Goal: Information Seeking & Learning: Learn about a topic

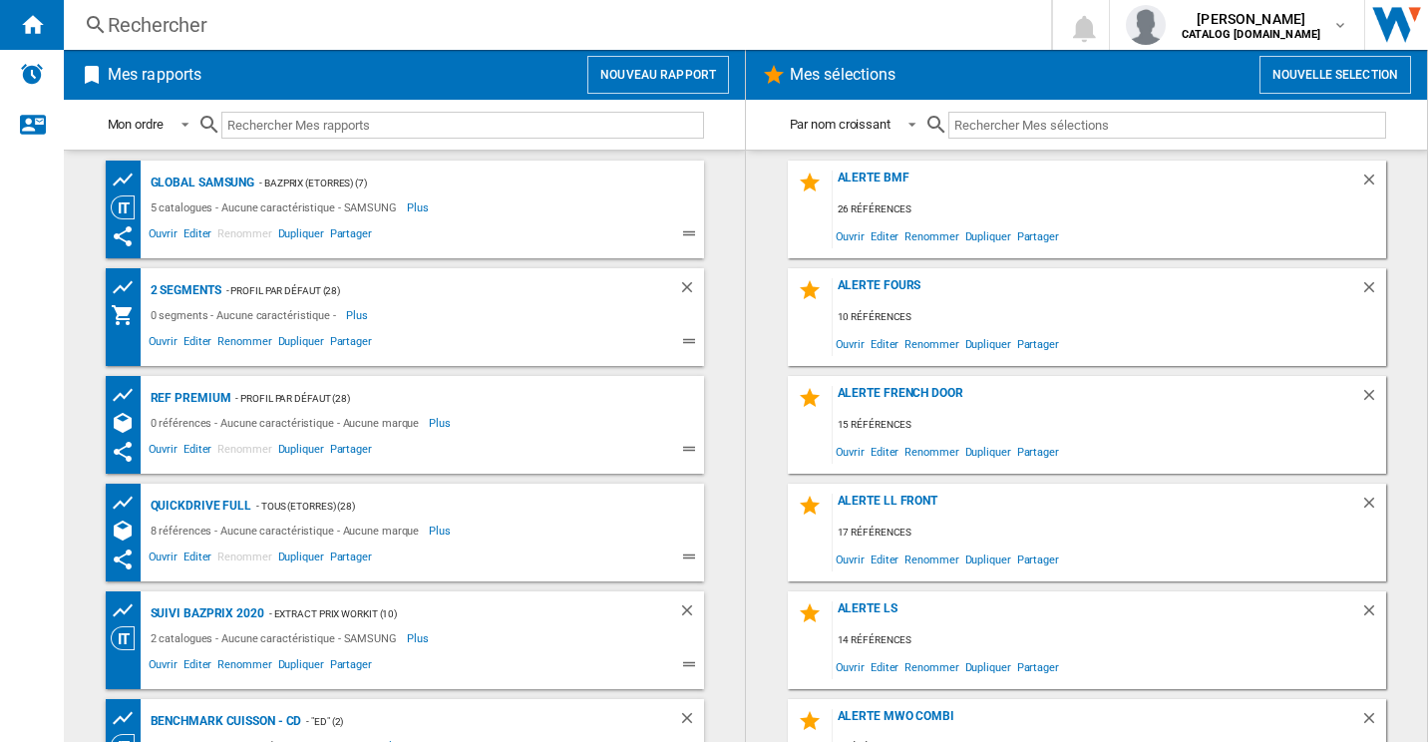
click at [399, 24] on div "Rechercher" at bounding box center [554, 25] width 892 height 28
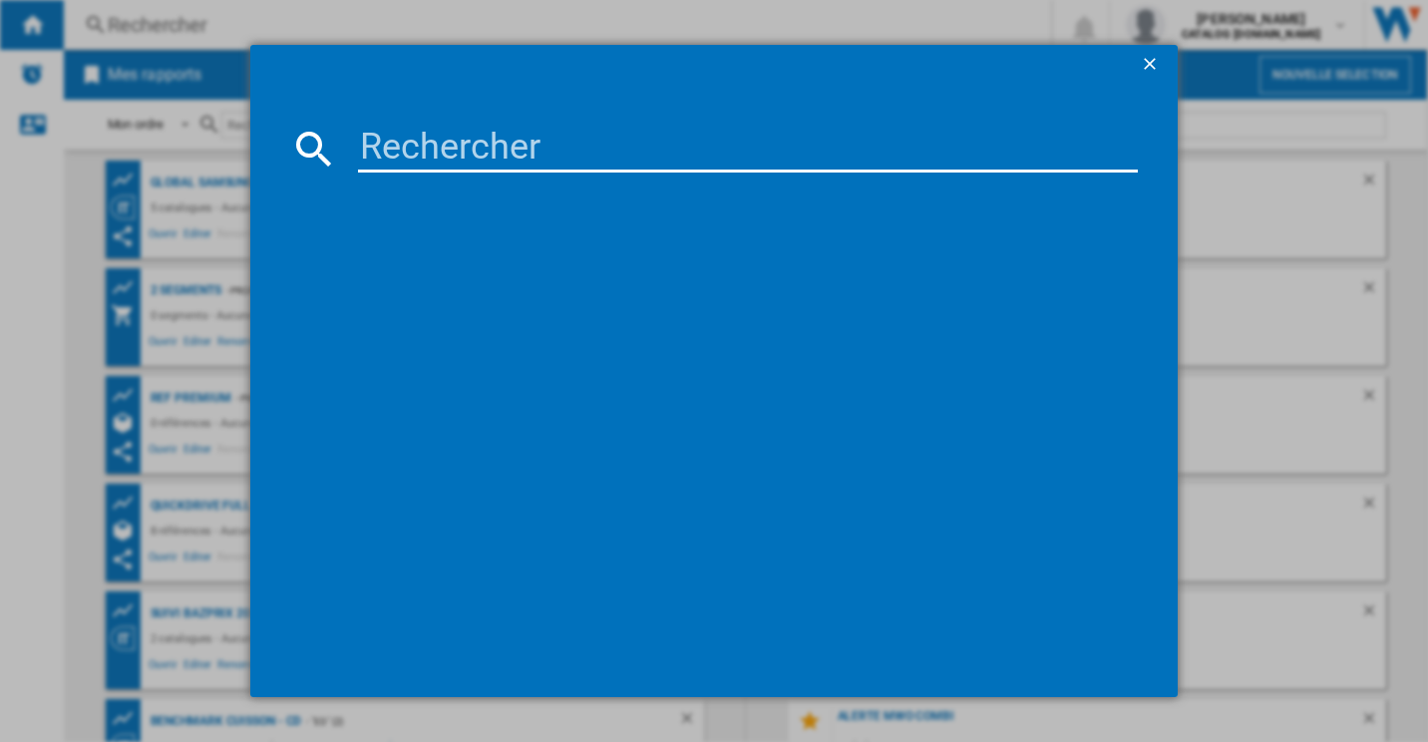
click at [413, 156] on input at bounding box center [748, 149] width 781 height 48
paste input "akUU2M7M"
type input "a"
paste input "GSLV50DSXE"
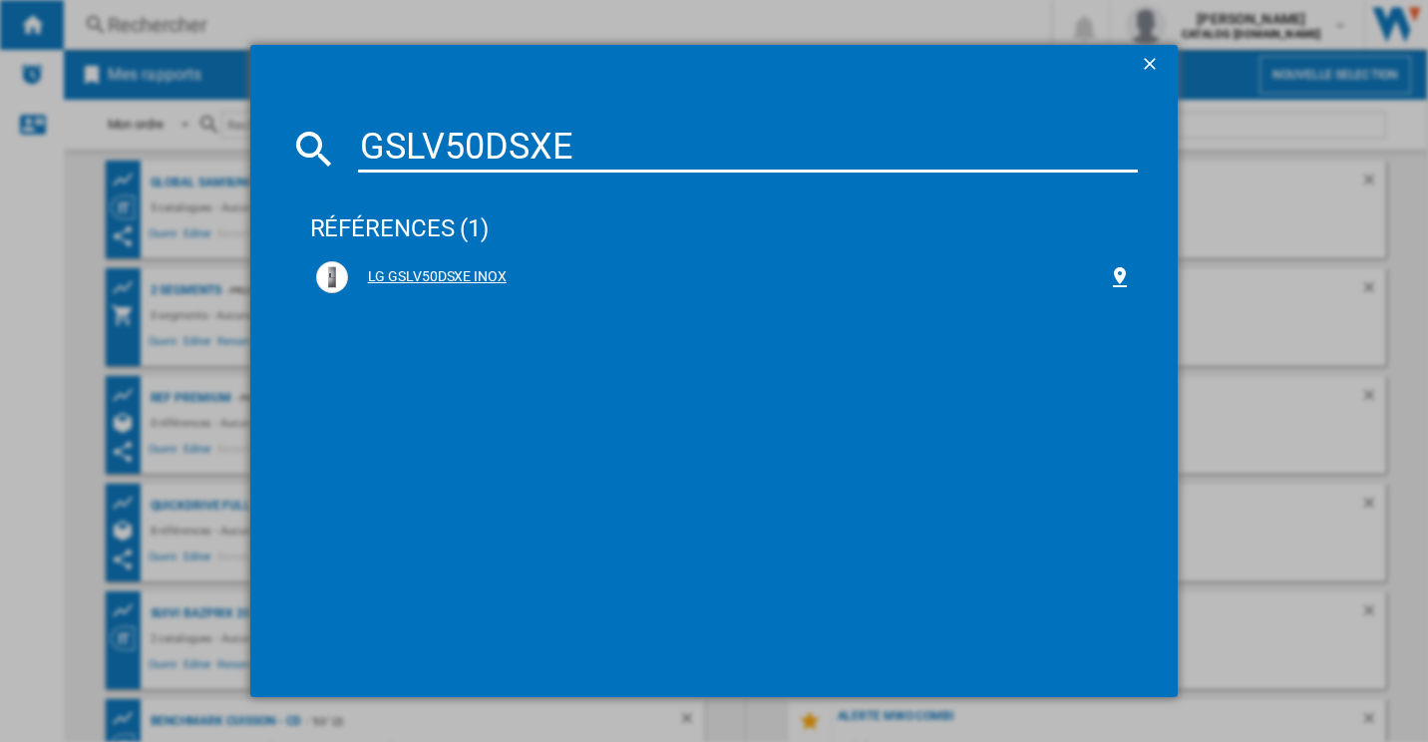
type input "GSLV50DSXE"
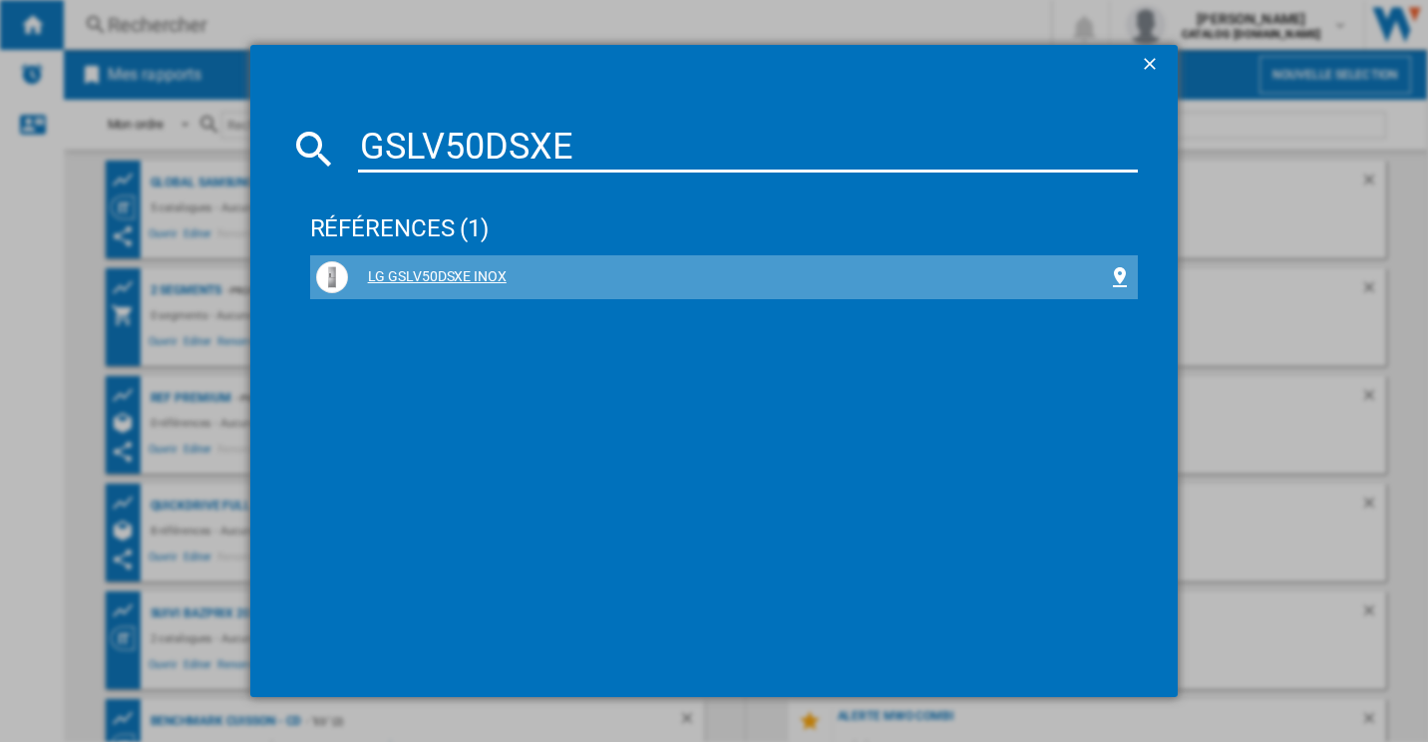
click at [464, 273] on div "LG GSLV50DSXE INOX" at bounding box center [728, 277] width 761 height 20
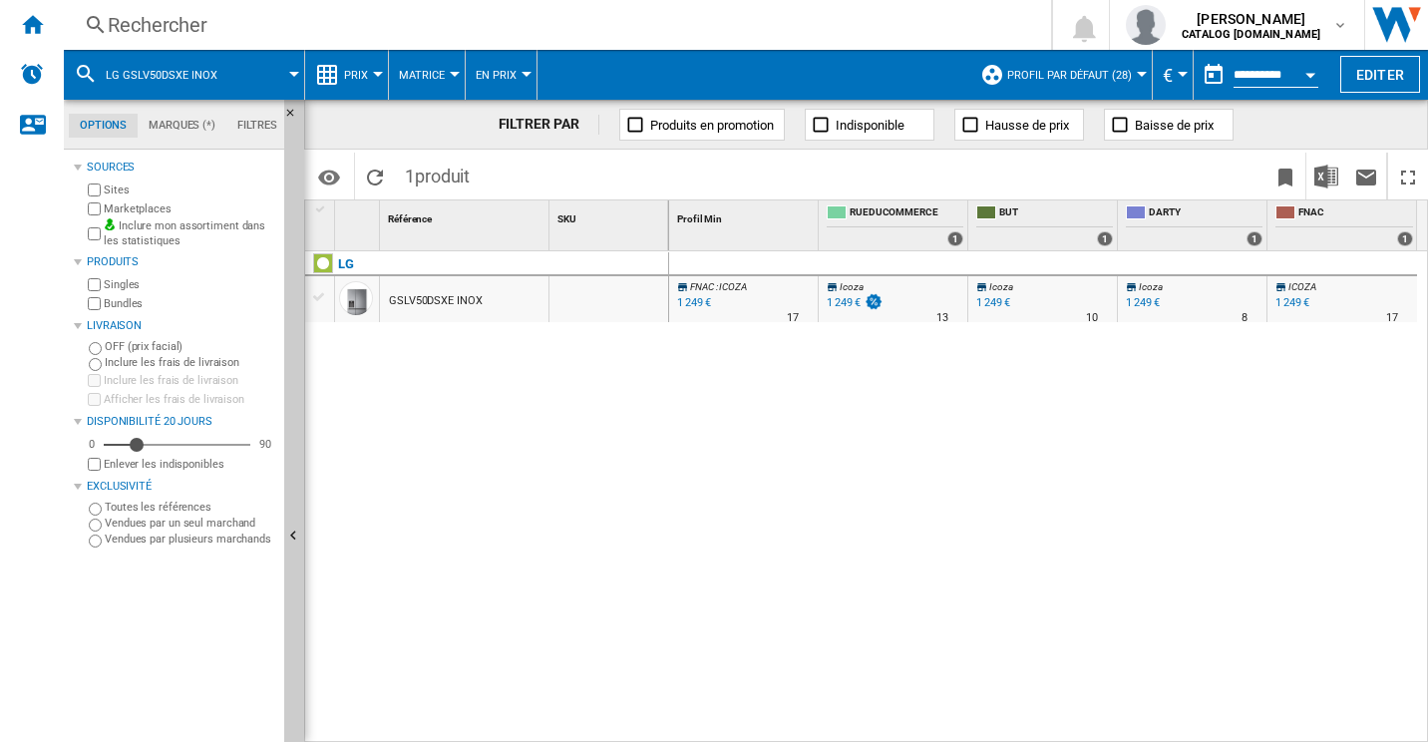
click at [375, 78] on button "Prix" at bounding box center [361, 75] width 34 height 50
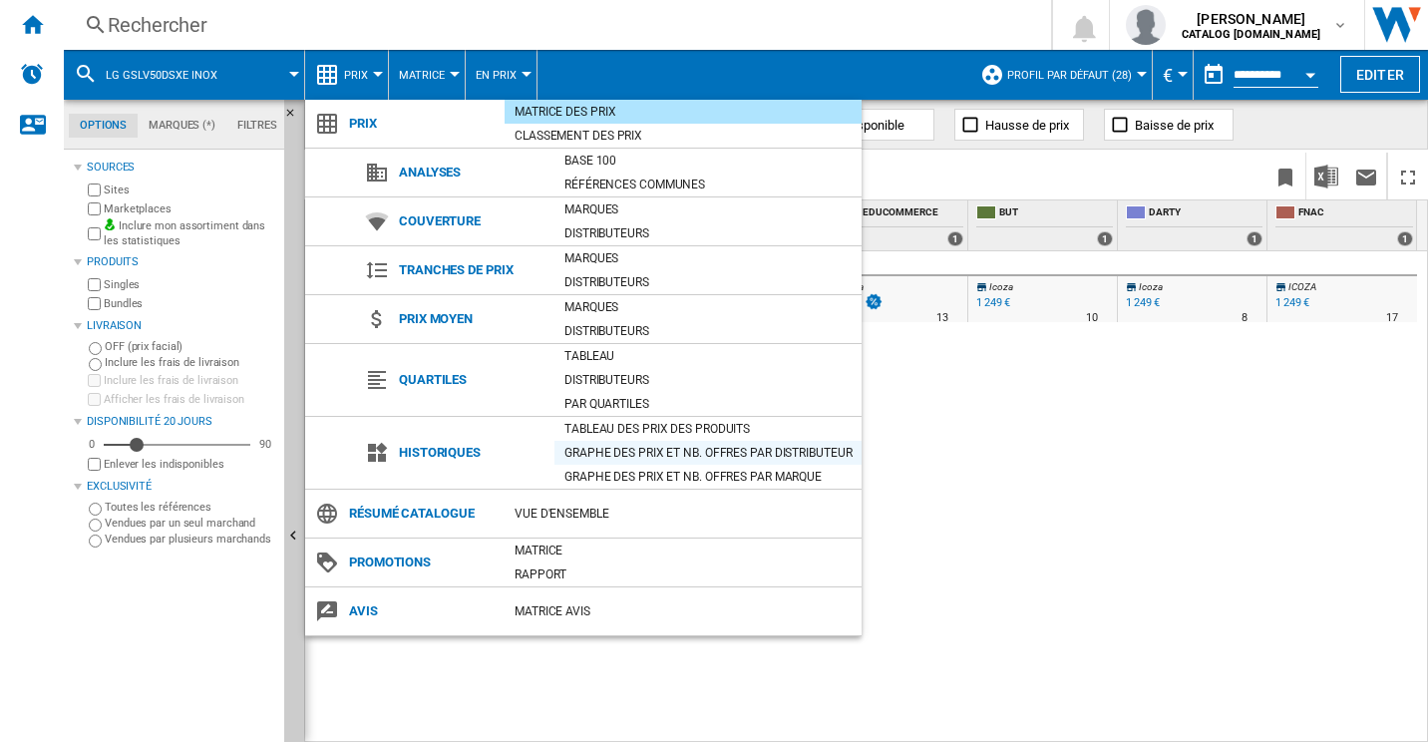
click at [663, 456] on div "Graphe des prix et nb. offres par distributeur" at bounding box center [708, 453] width 307 height 20
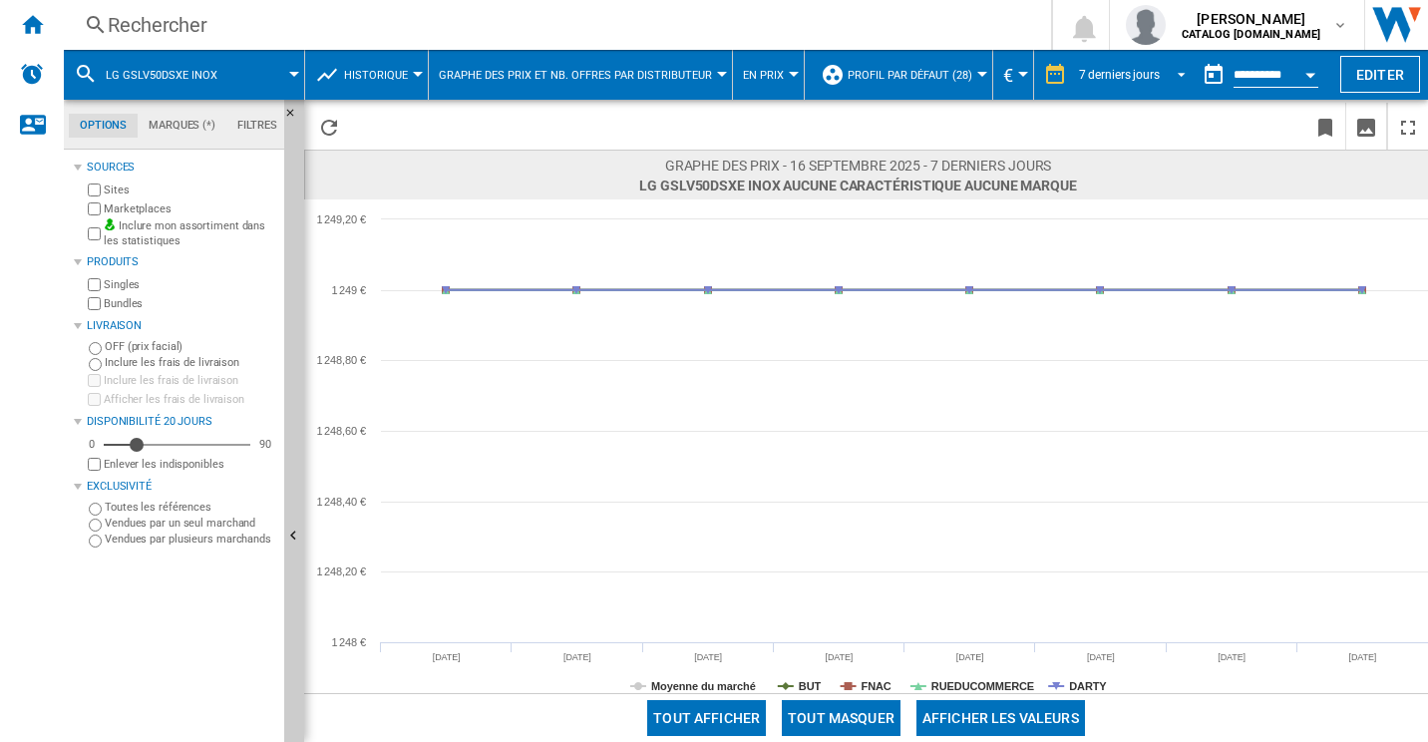
click at [1106, 88] on md-select-value "7 derniers jours" at bounding box center [1135, 75] width 117 height 30
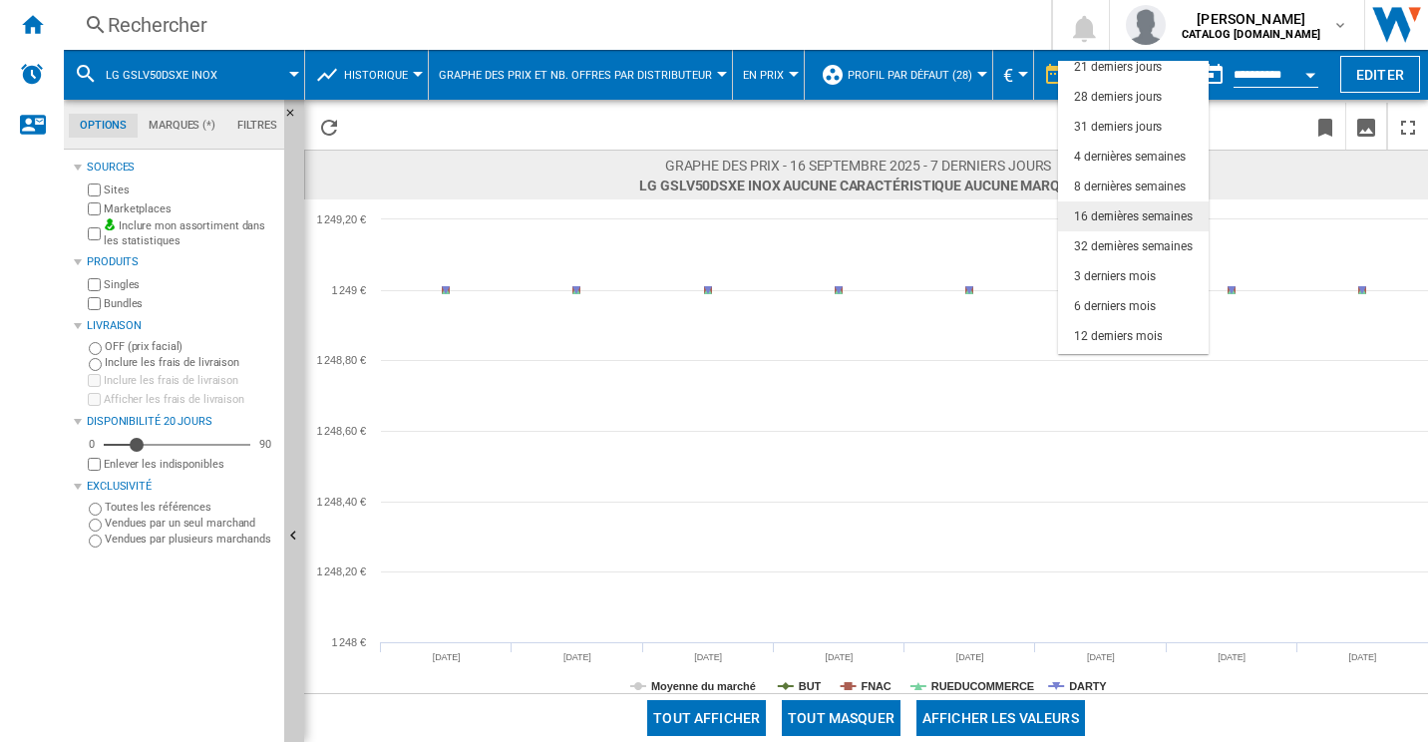
scroll to position [100, 0]
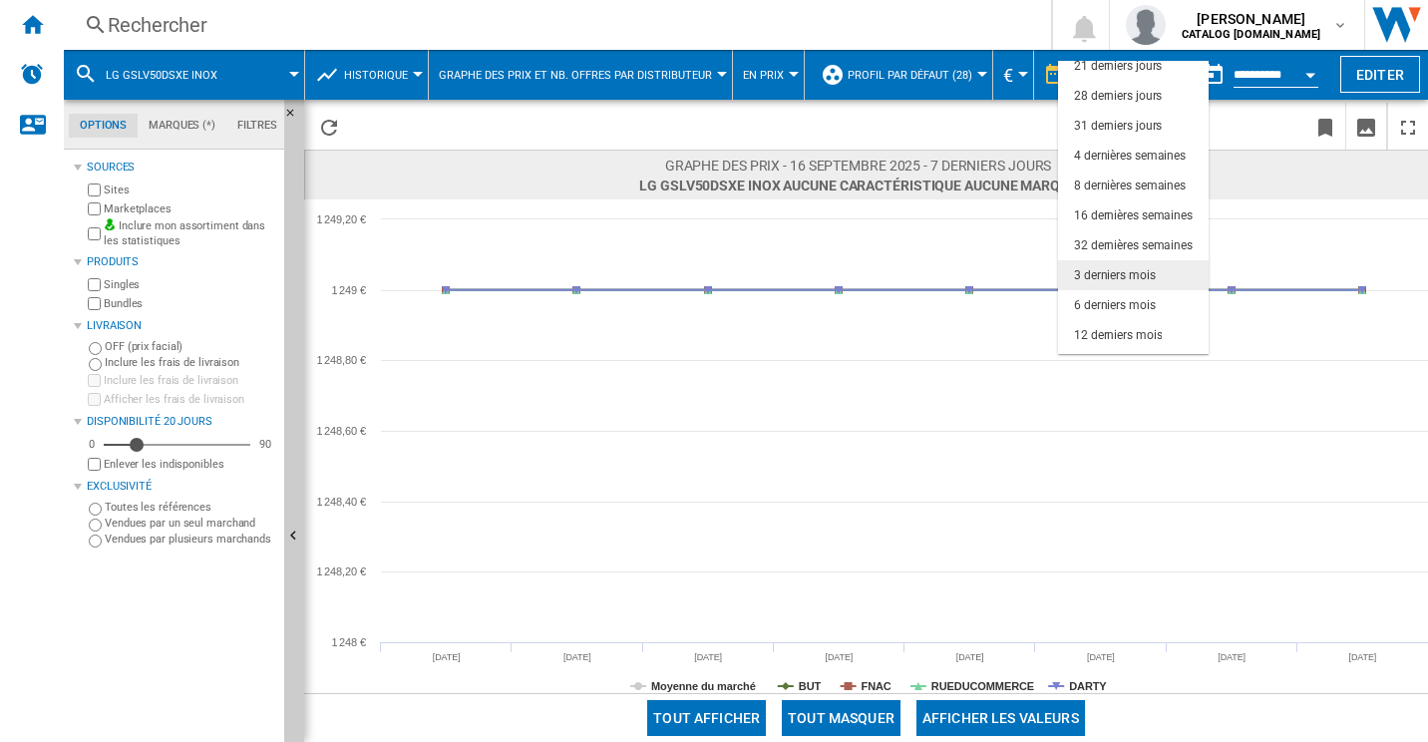
click at [1152, 280] on div "3 derniers mois" at bounding box center [1115, 275] width 82 height 17
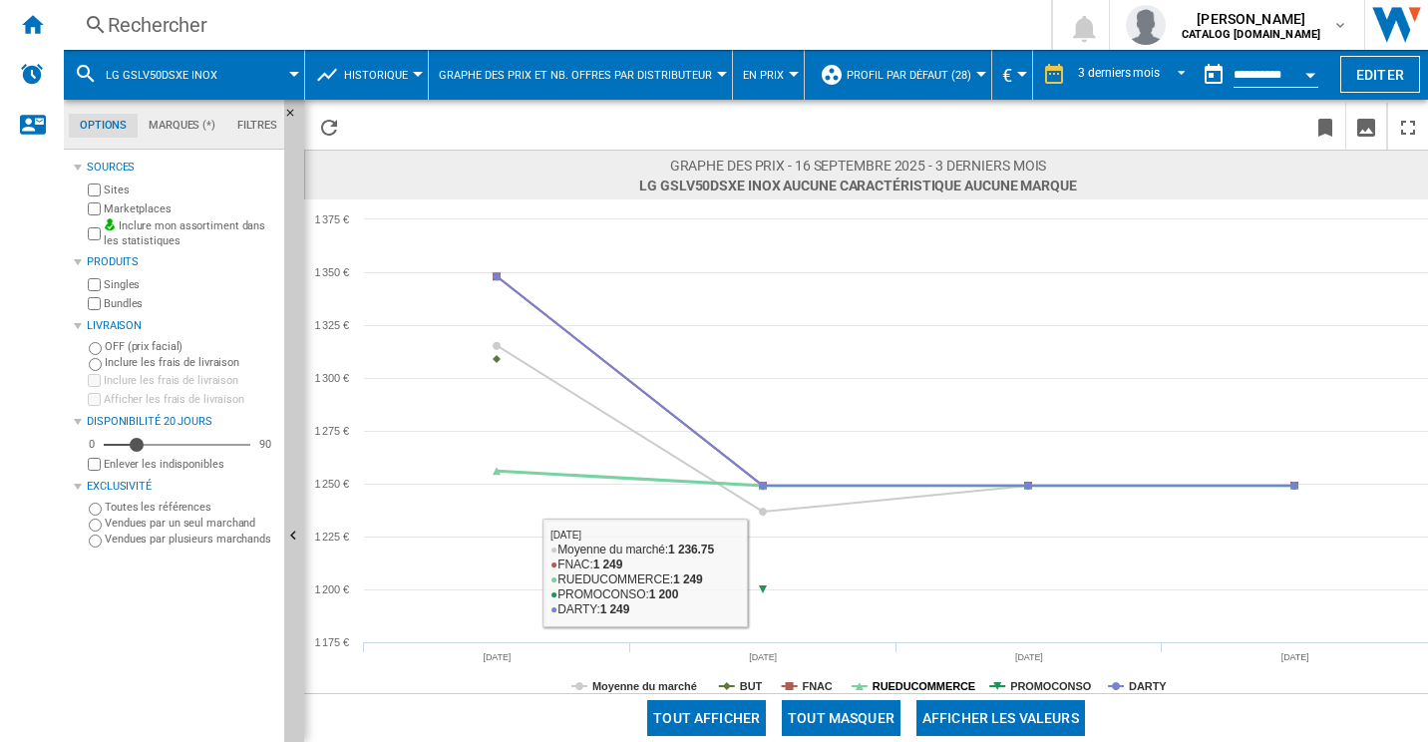
click at [898, 682] on tspan "RUEDUCOMMERCE" at bounding box center [924, 686] width 103 height 12
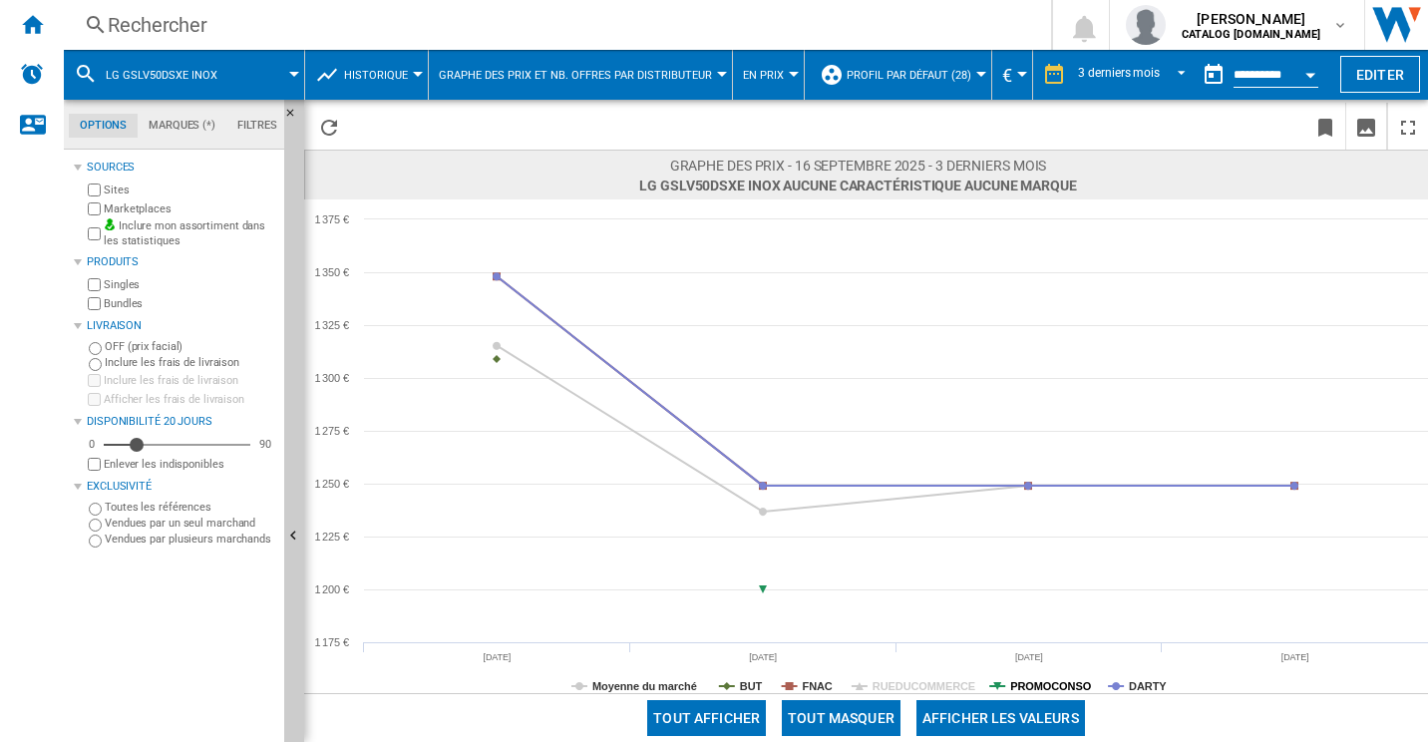
click at [1024, 686] on tspan "PROMOCONSO" at bounding box center [1050, 686] width 81 height 12
click at [625, 680] on tspan "Moyenne du marché" at bounding box center [644, 686] width 105 height 12
click at [1130, 680] on tspan "DARTY" at bounding box center [1148, 686] width 38 height 12
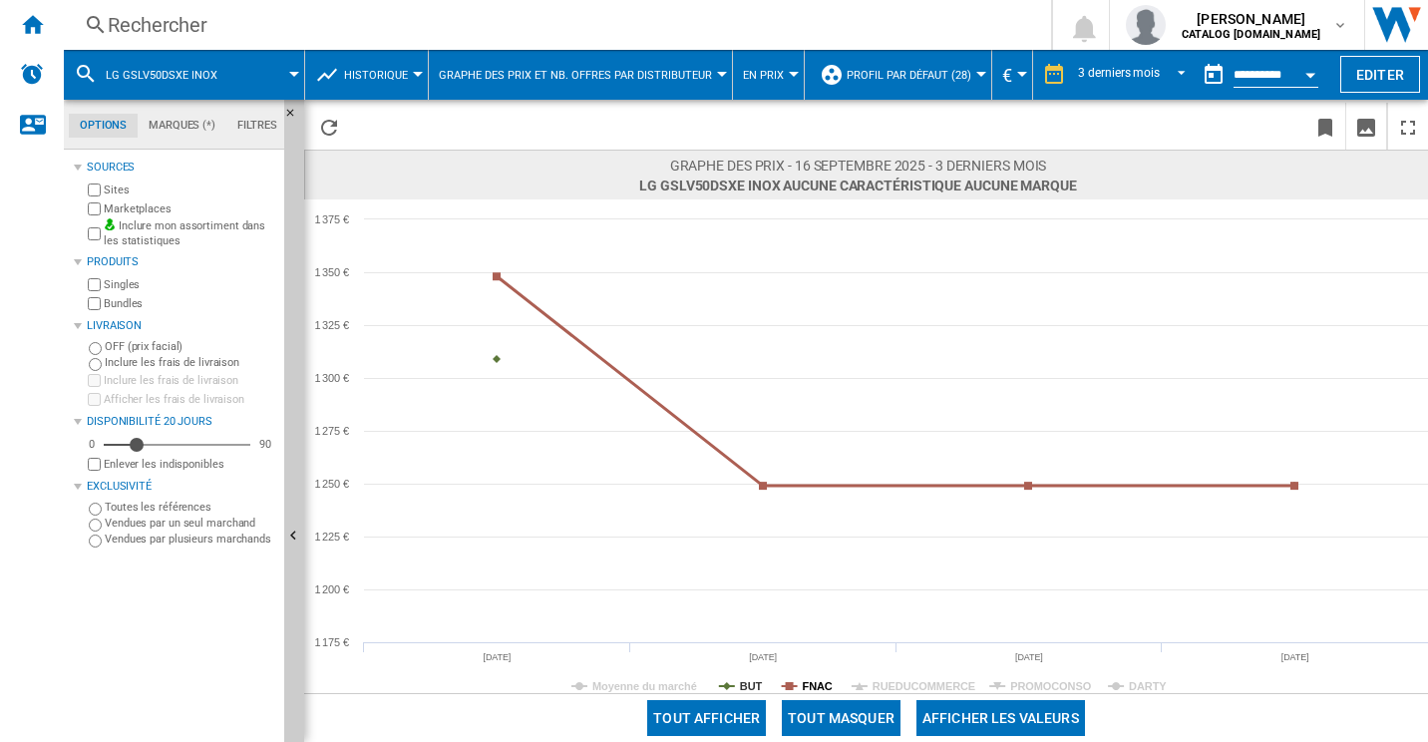
click at [813, 688] on tspan "FNAC" at bounding box center [818, 686] width 30 height 12
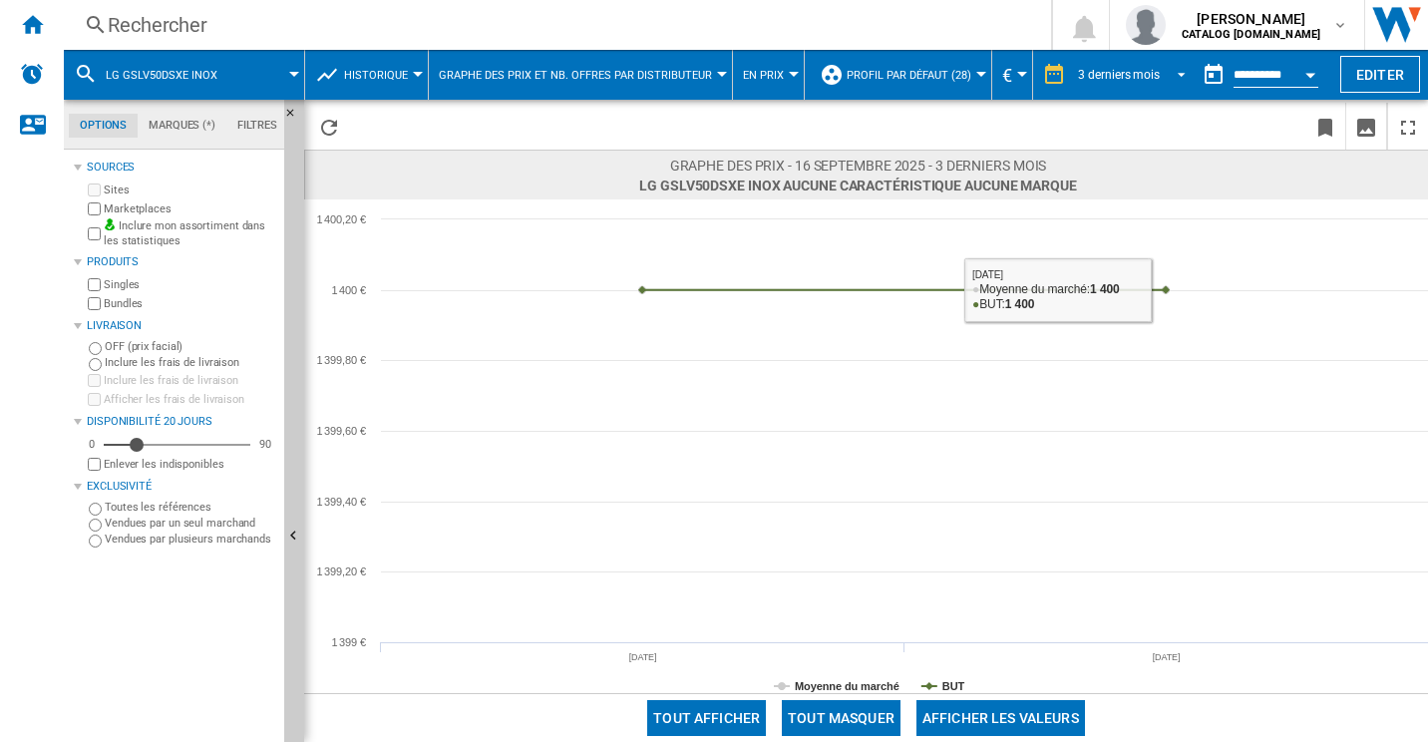
click at [1164, 71] on span "REPORTS.WIZARD.STEPS.REPORT.STEPS.REPORT_OPTIONS.PERIOD: 3 derniers mois" at bounding box center [1176, 73] width 24 height 18
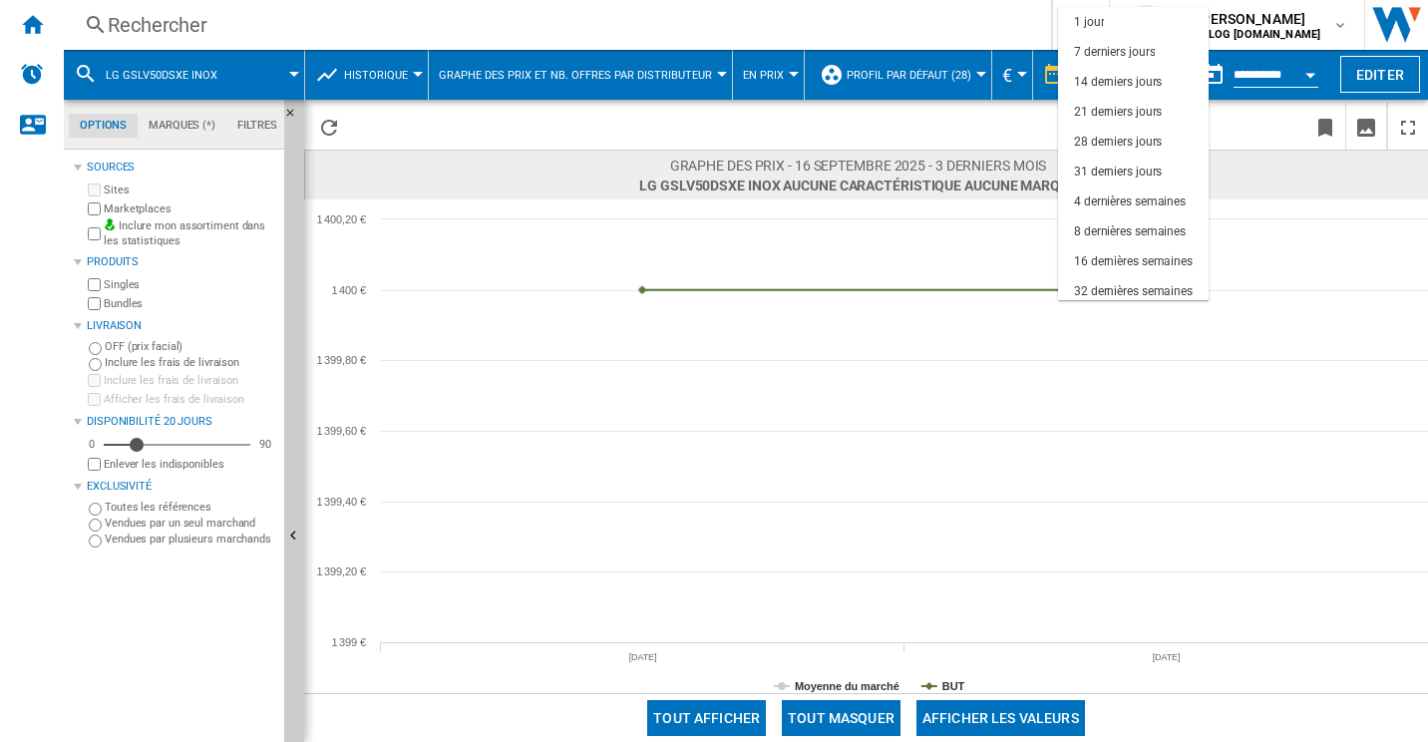
scroll to position [126, 0]
click at [1103, 227] on div "6 derniers mois" at bounding box center [1115, 225] width 82 height 17
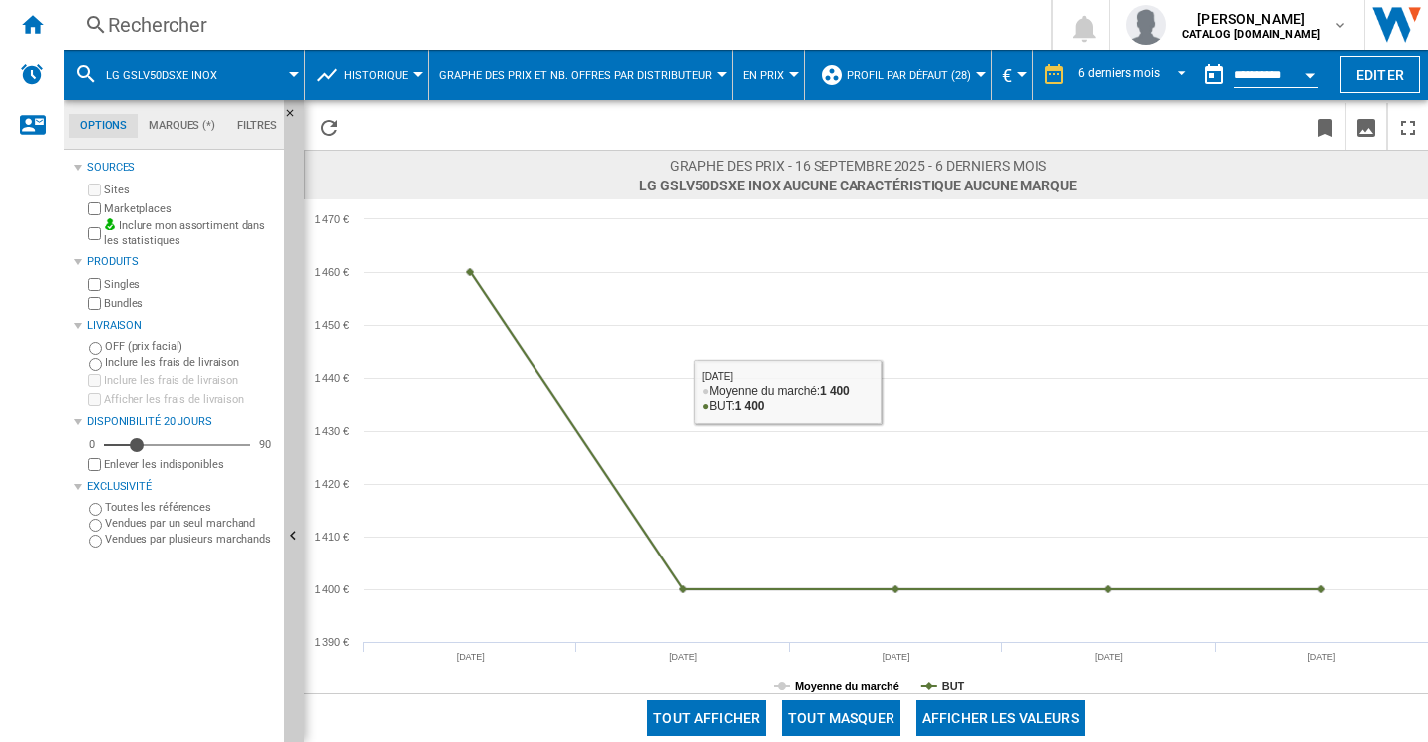
click at [868, 686] on tspan "Moyenne du marché" at bounding box center [847, 686] width 105 height 12
